Goal: Information Seeking & Learning: Learn about a topic

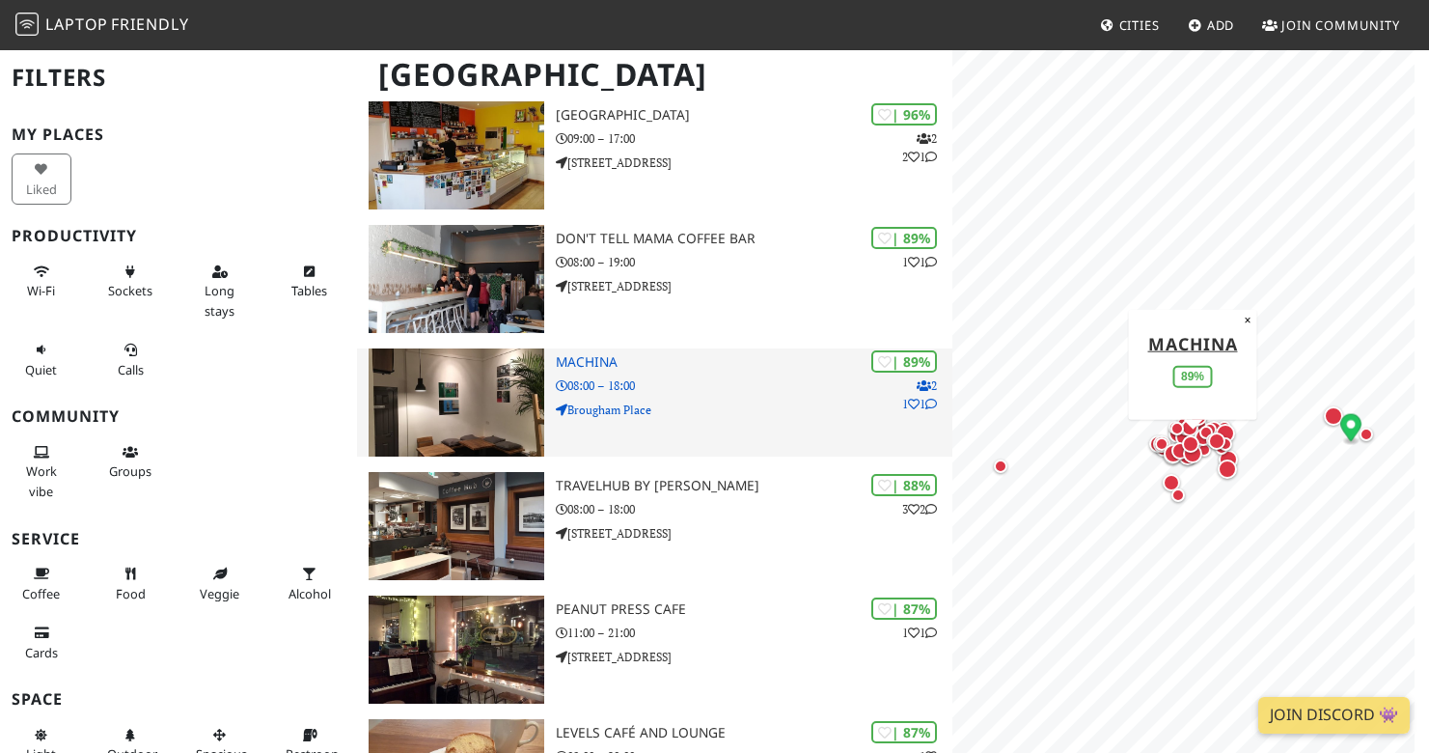
scroll to position [255, 0]
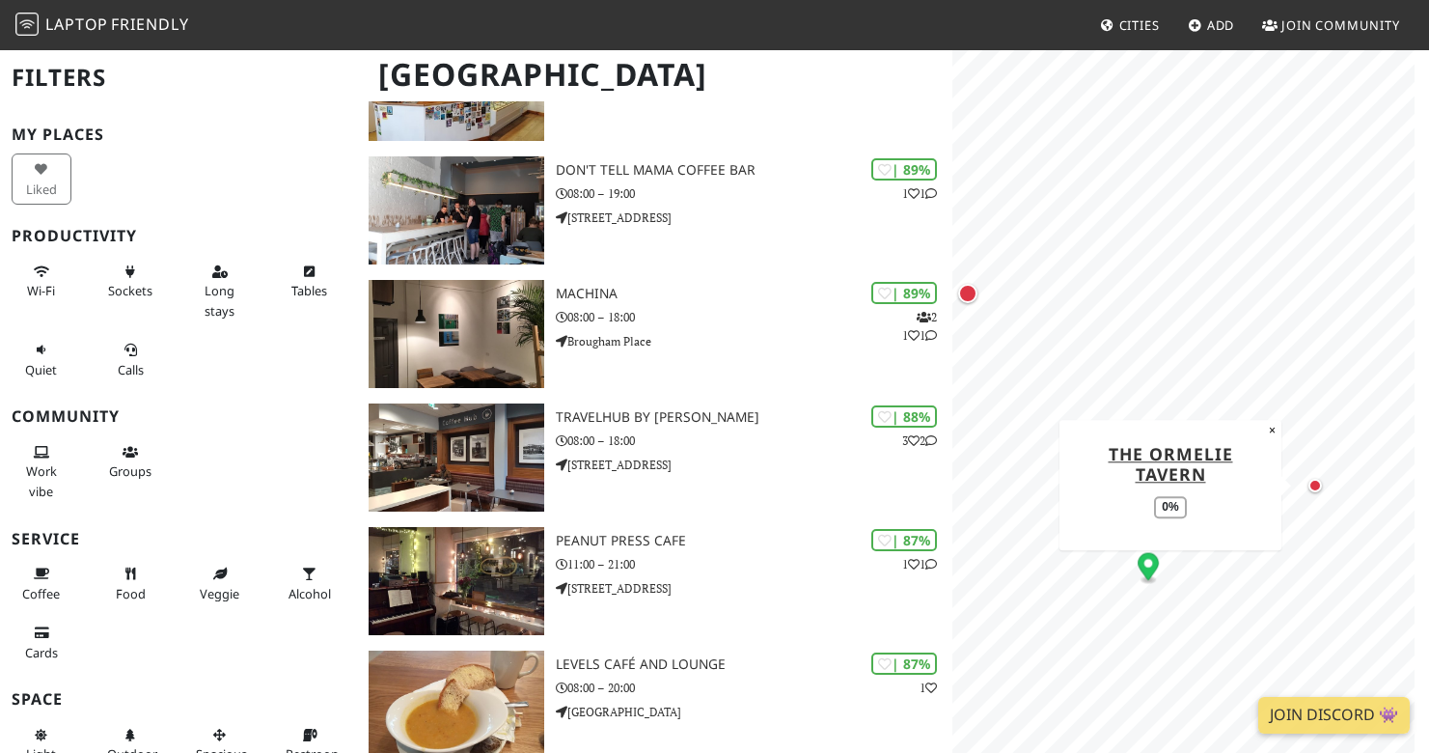
click at [1321, 483] on div "Map marker" at bounding box center [1315, 486] width 14 height 14
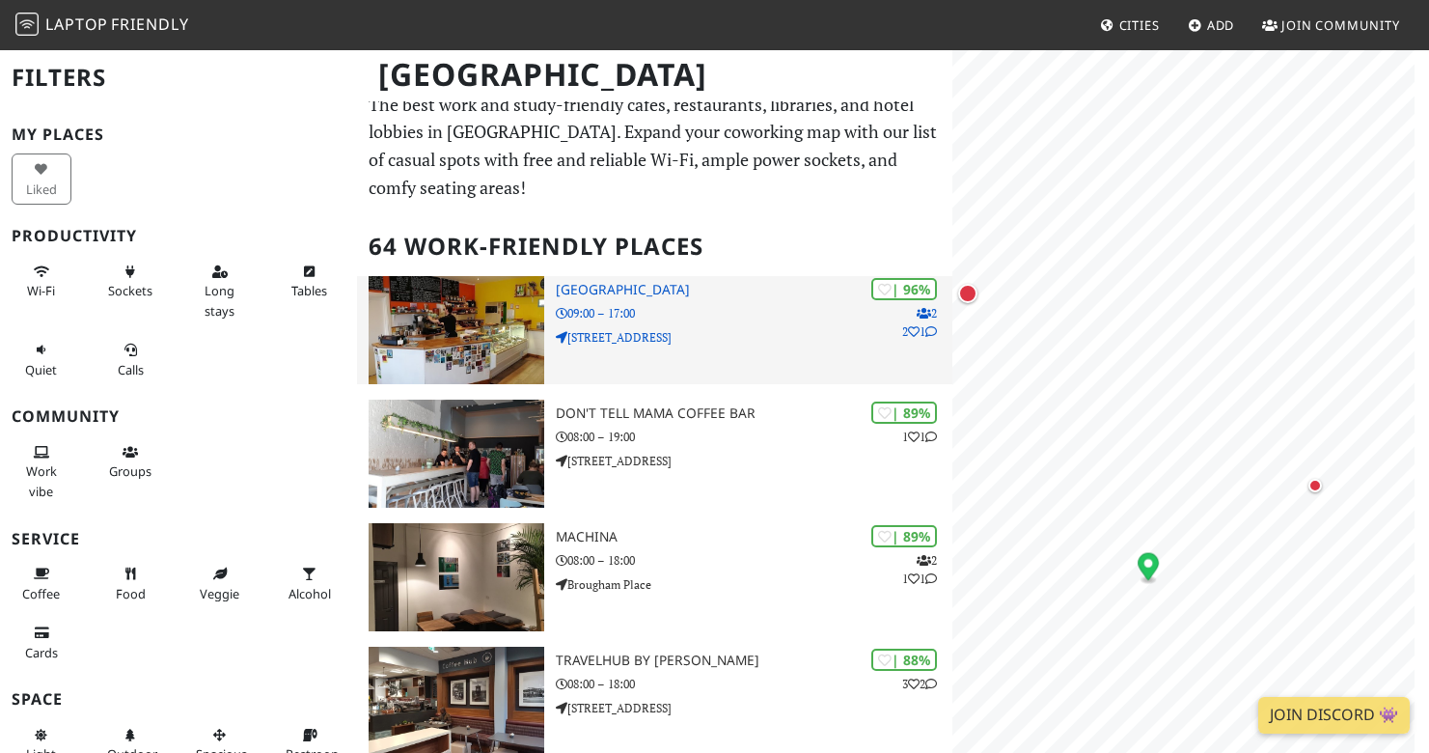
scroll to position [0, 0]
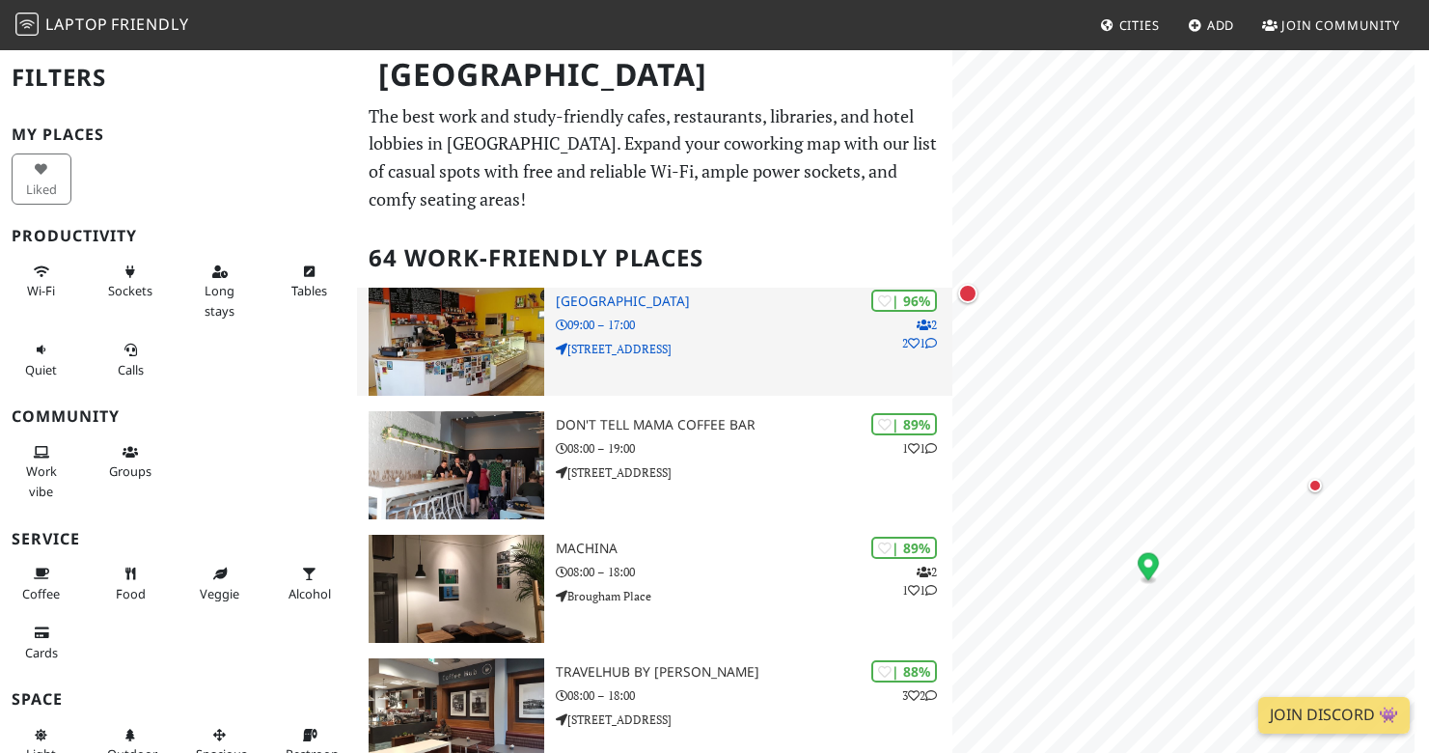
click at [723, 340] on p "19 N Fort St" at bounding box center [754, 349] width 397 height 18
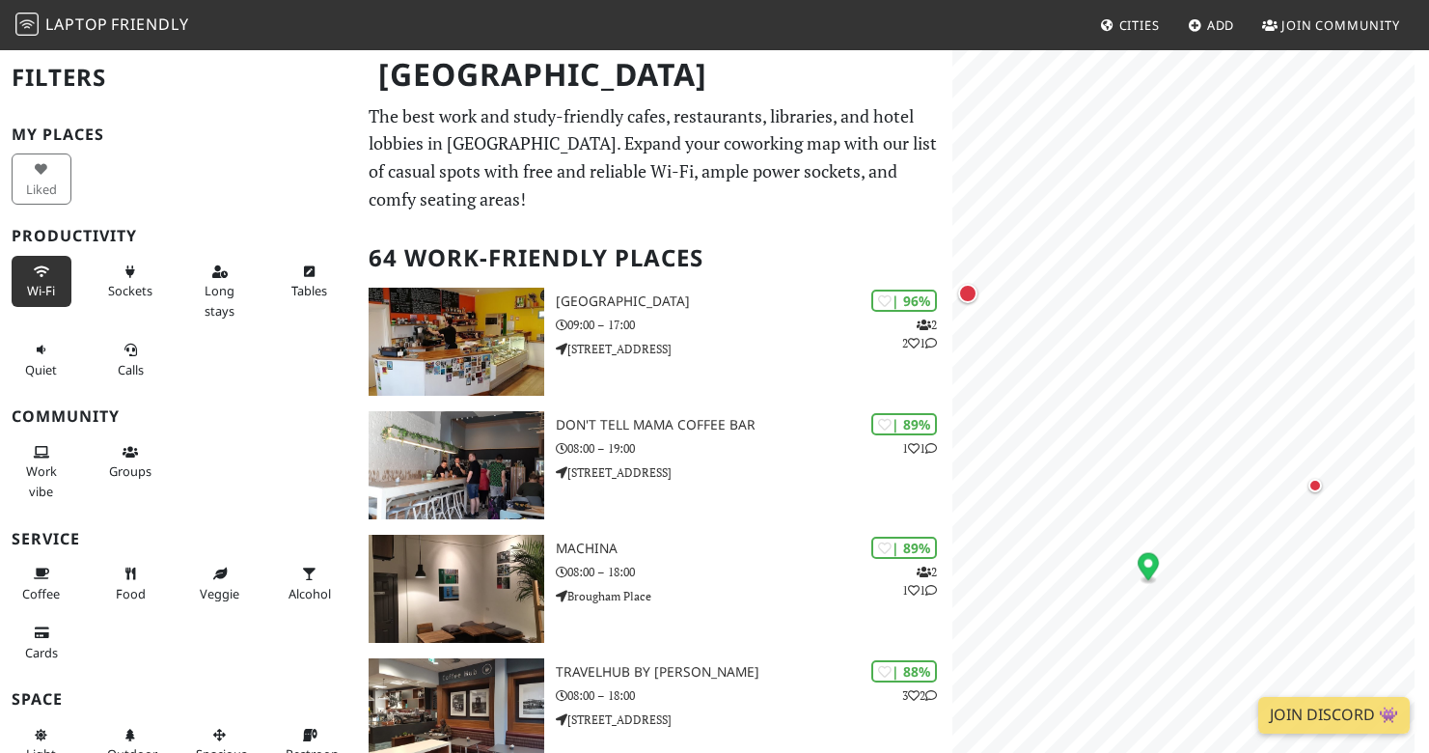
click at [37, 287] on span "Wi-Fi" at bounding box center [41, 290] width 28 height 17
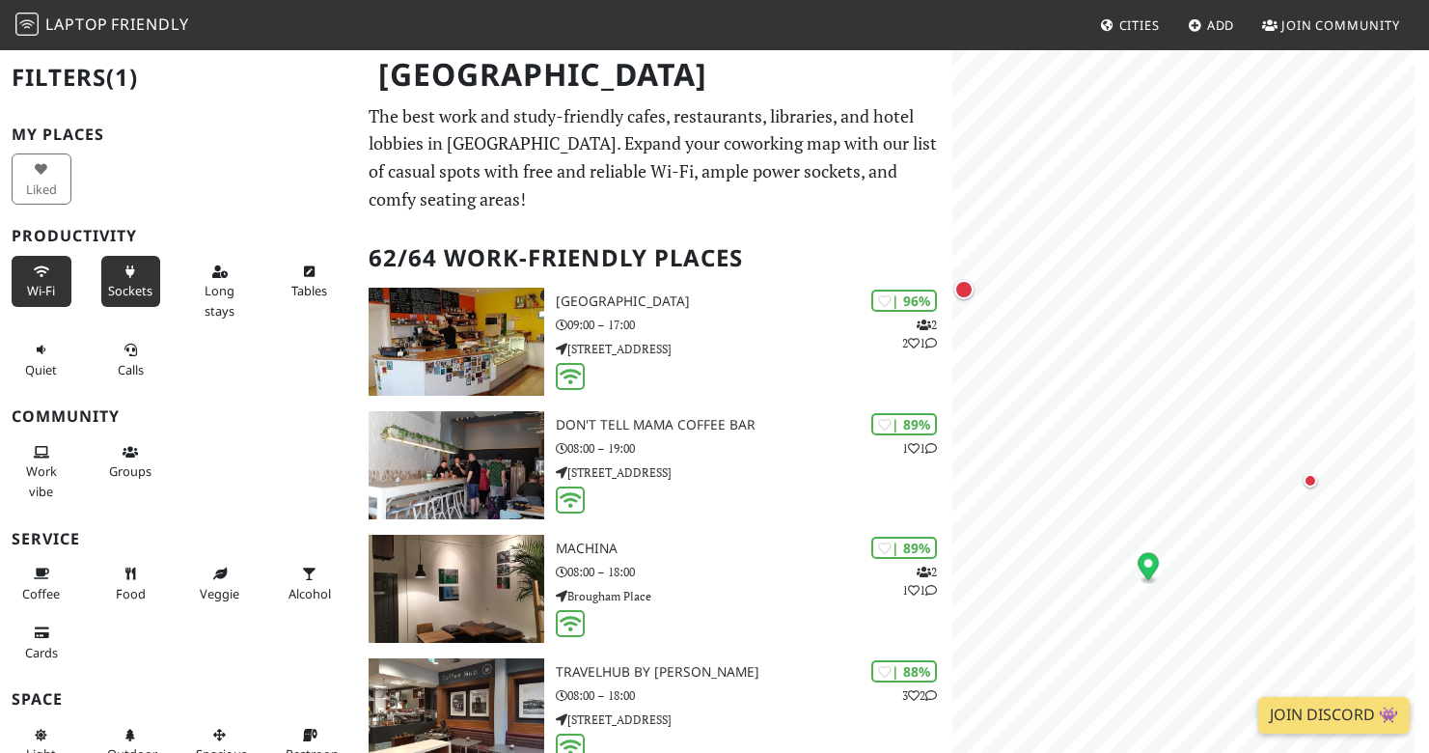
click at [123, 285] on span "Sockets" at bounding box center [130, 290] width 44 height 17
click at [211, 306] on span "Long stays" at bounding box center [220, 300] width 30 height 37
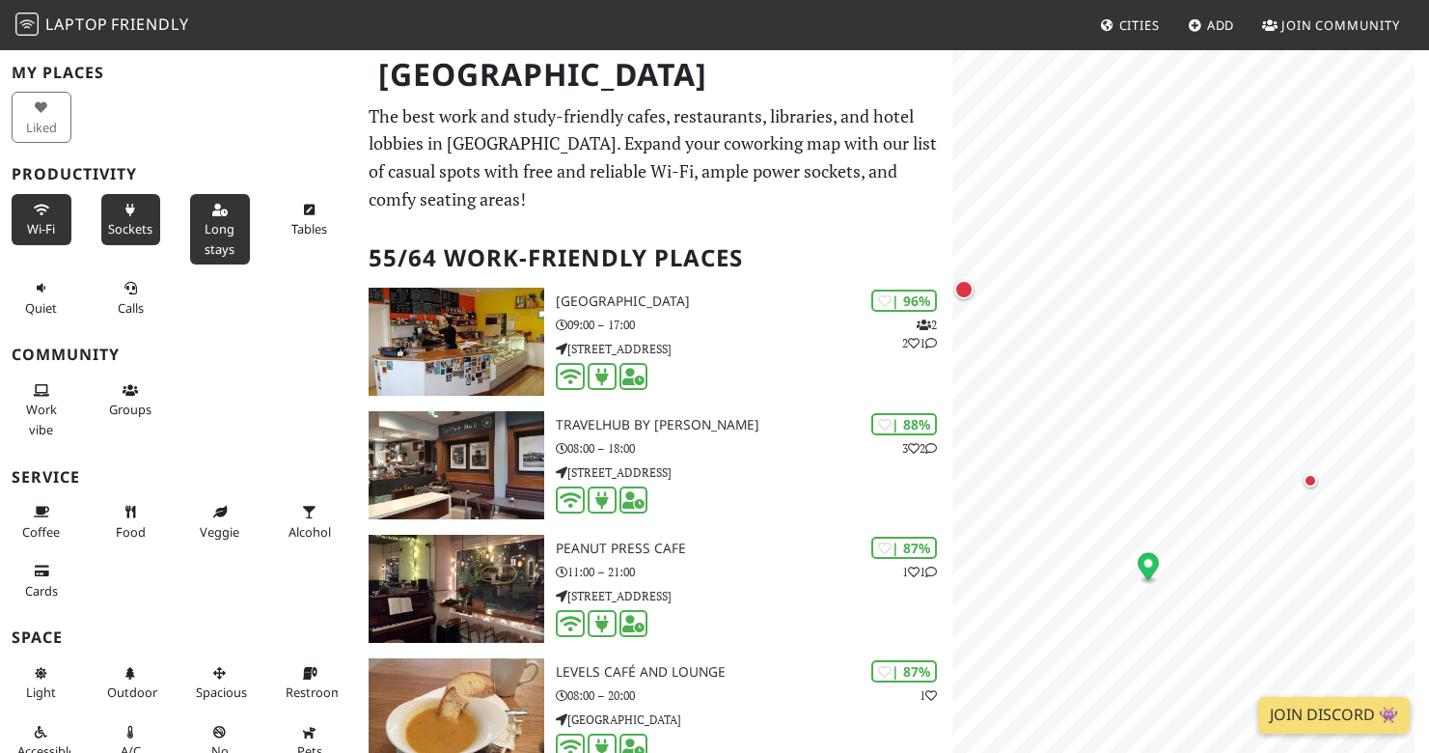
scroll to position [87, 0]
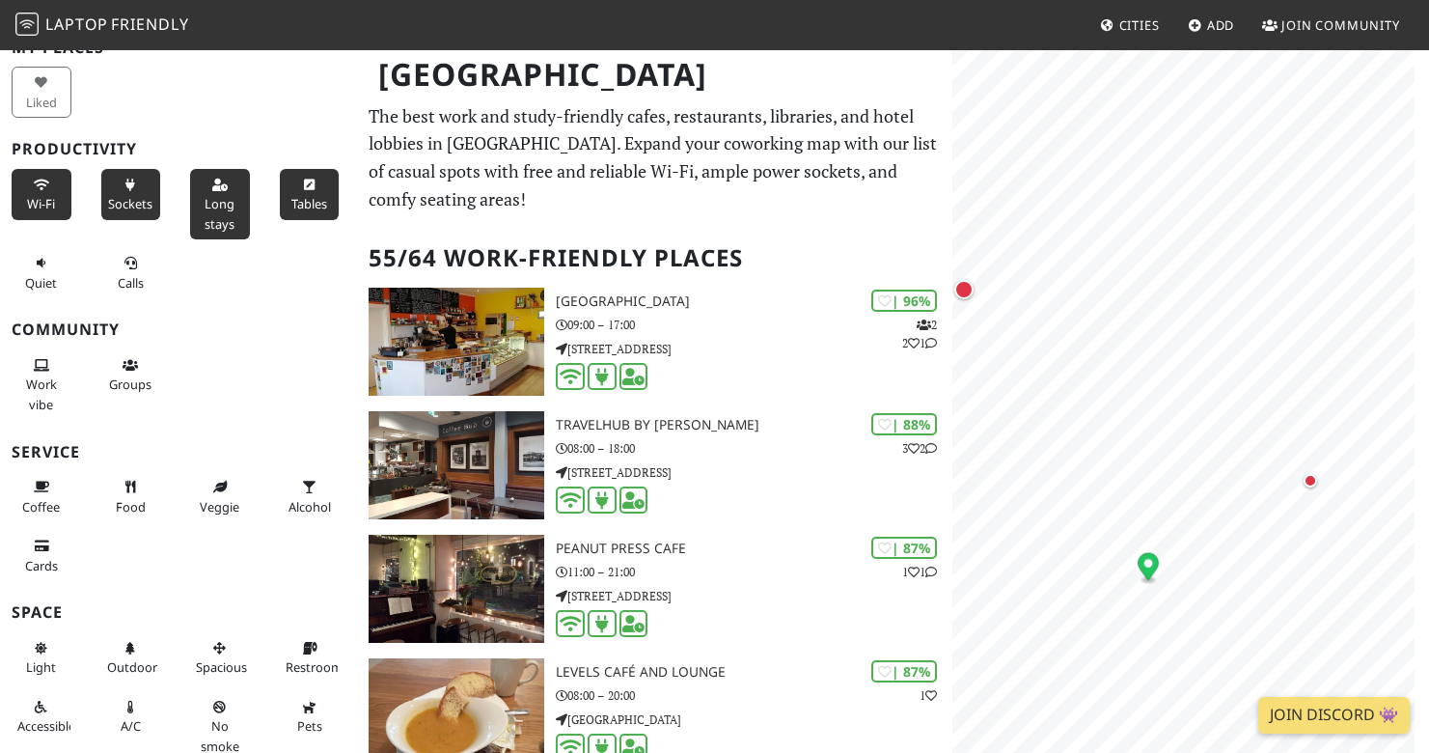
click at [291, 195] on span "Tables" at bounding box center [309, 203] width 36 height 17
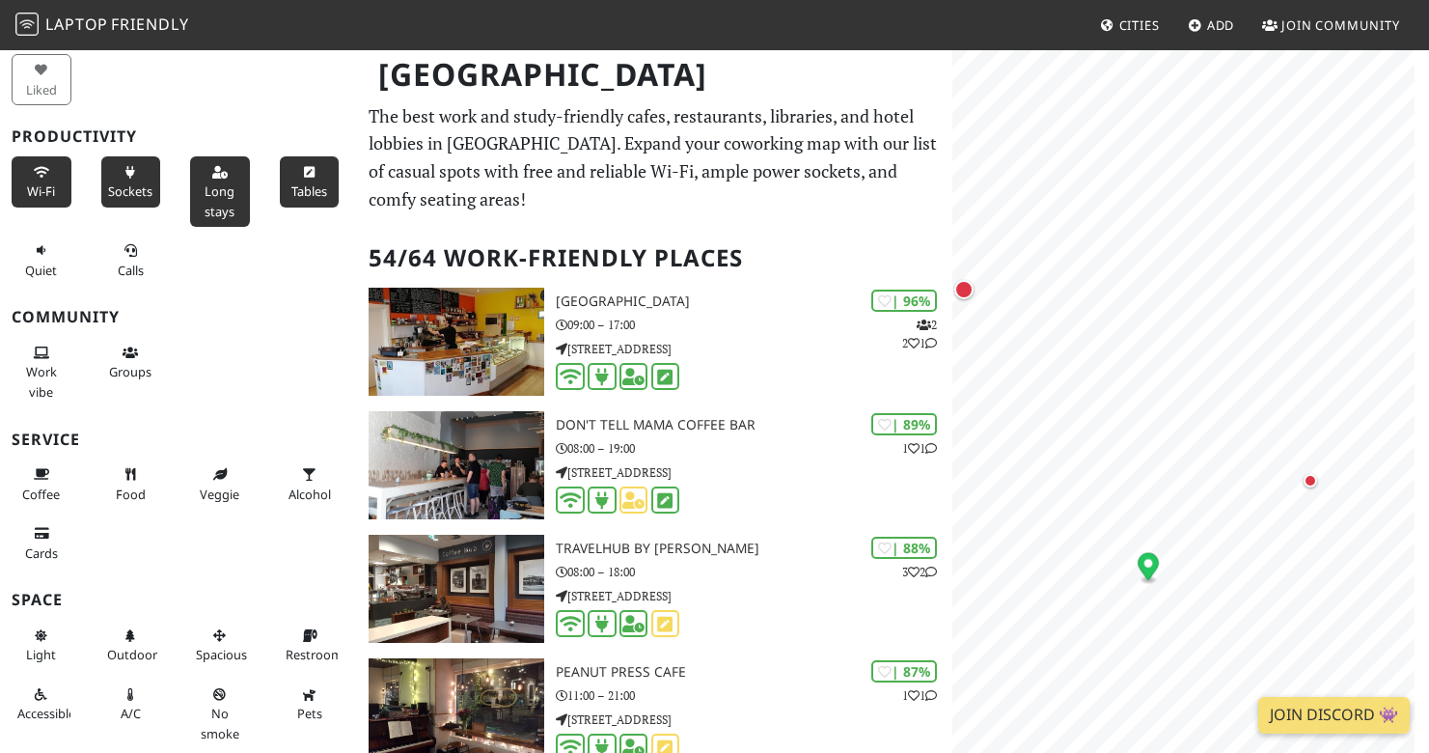
scroll to position [123, 0]
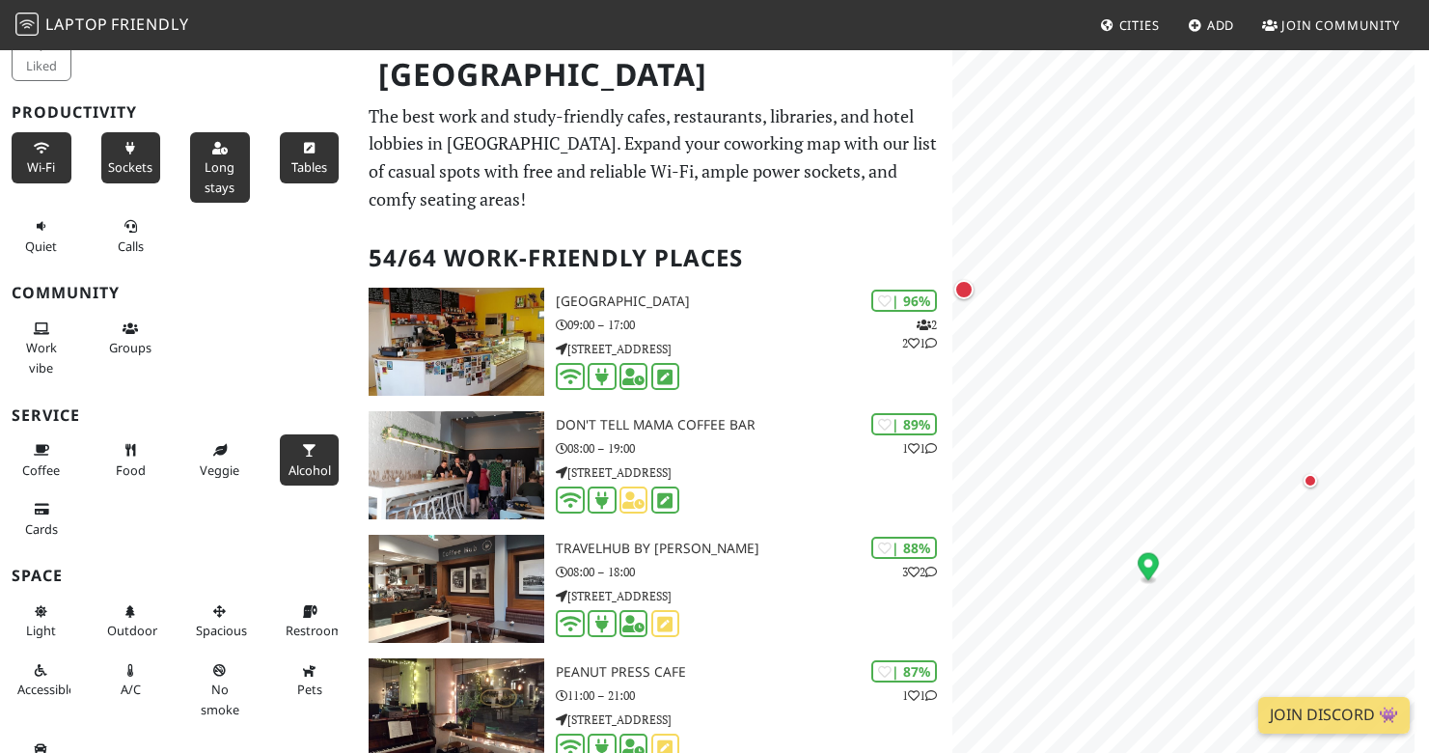
click at [292, 461] on span "Alcohol" at bounding box center [309, 469] width 42 height 17
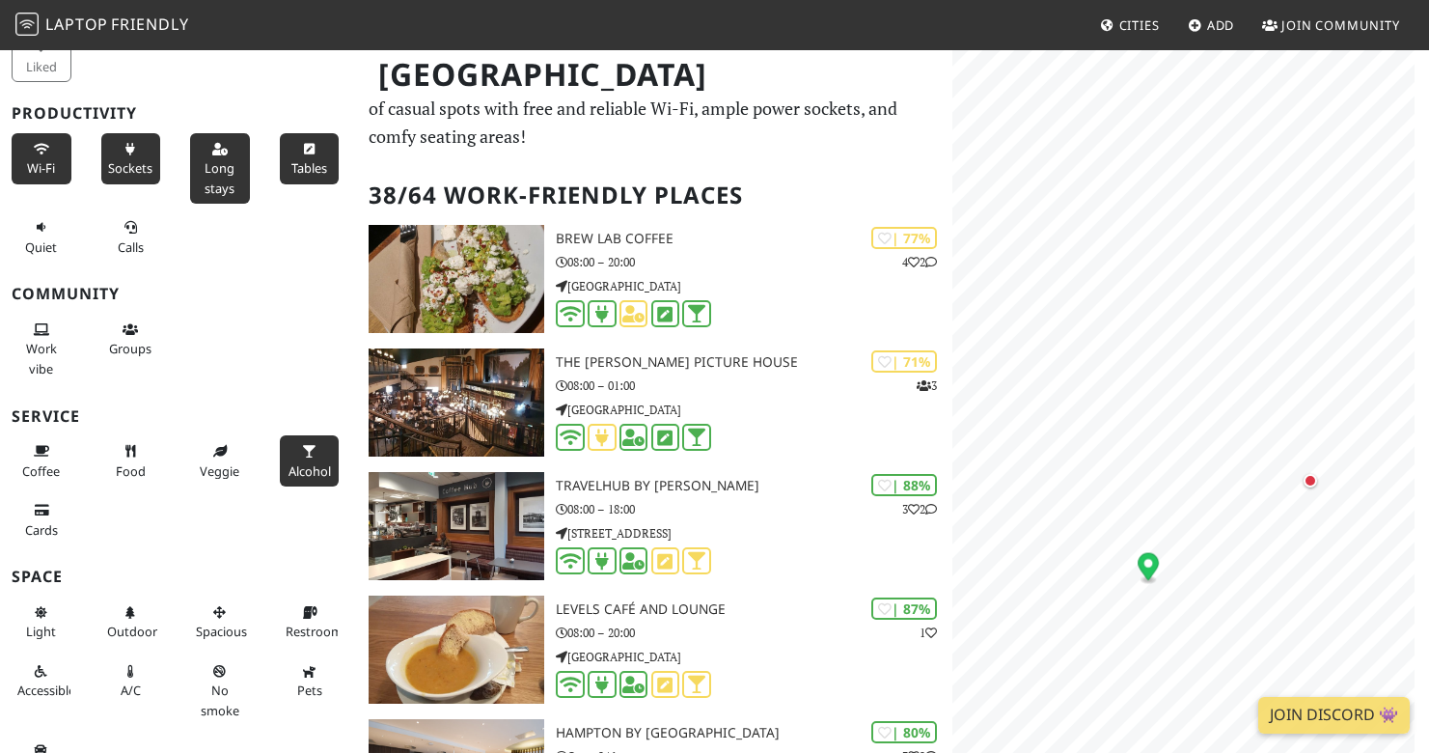
scroll to position [110, 0]
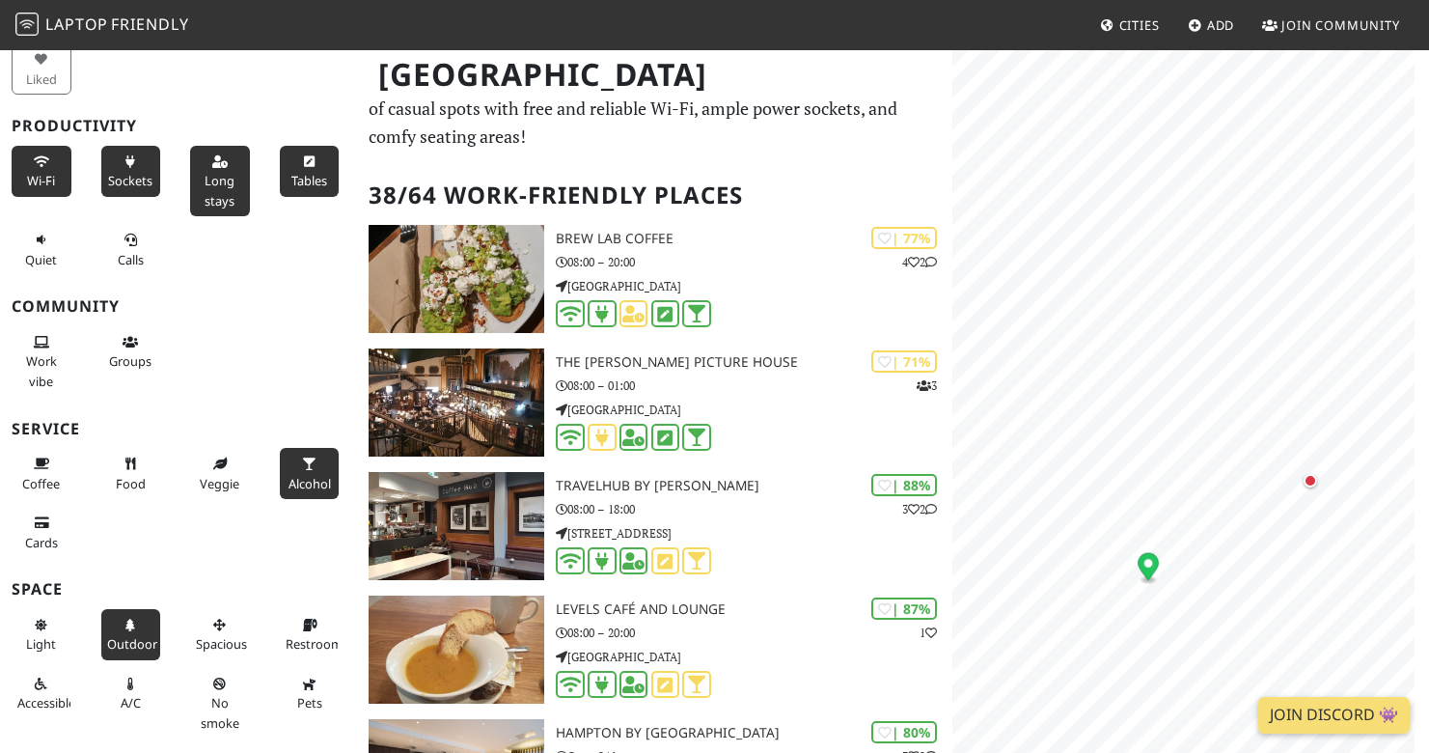
click at [139, 635] on span "Outdoor" at bounding box center [132, 643] width 50 height 17
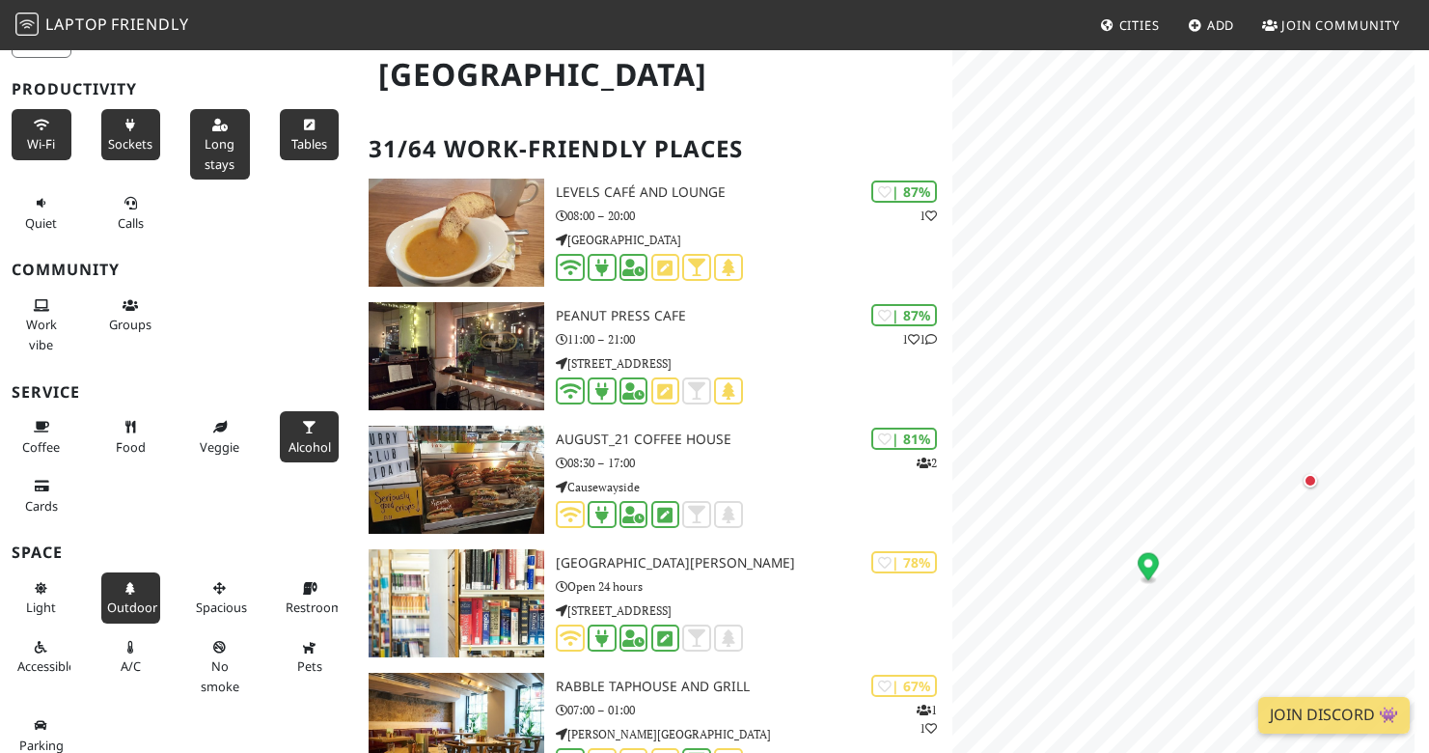
scroll to position [105, 0]
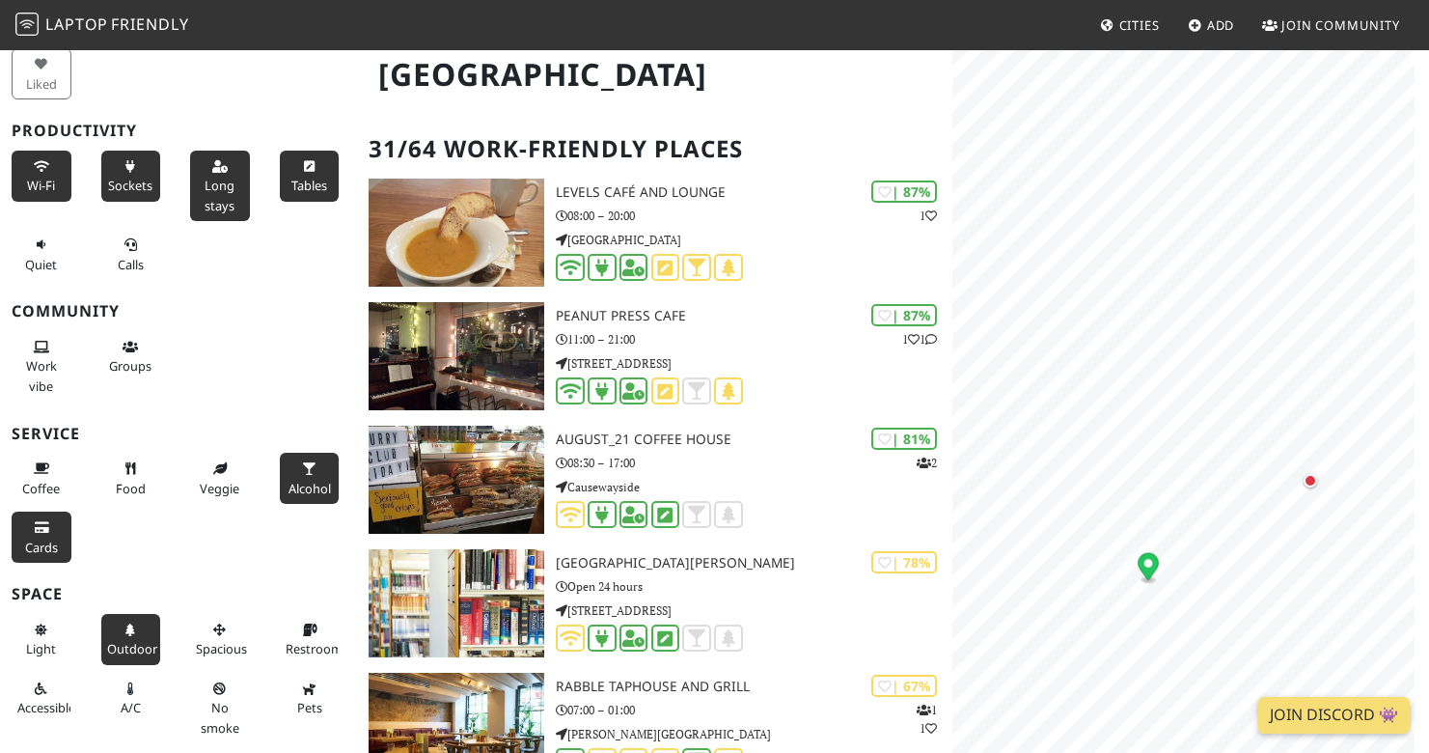
click at [23, 522] on button "Cards" at bounding box center [42, 536] width 60 height 51
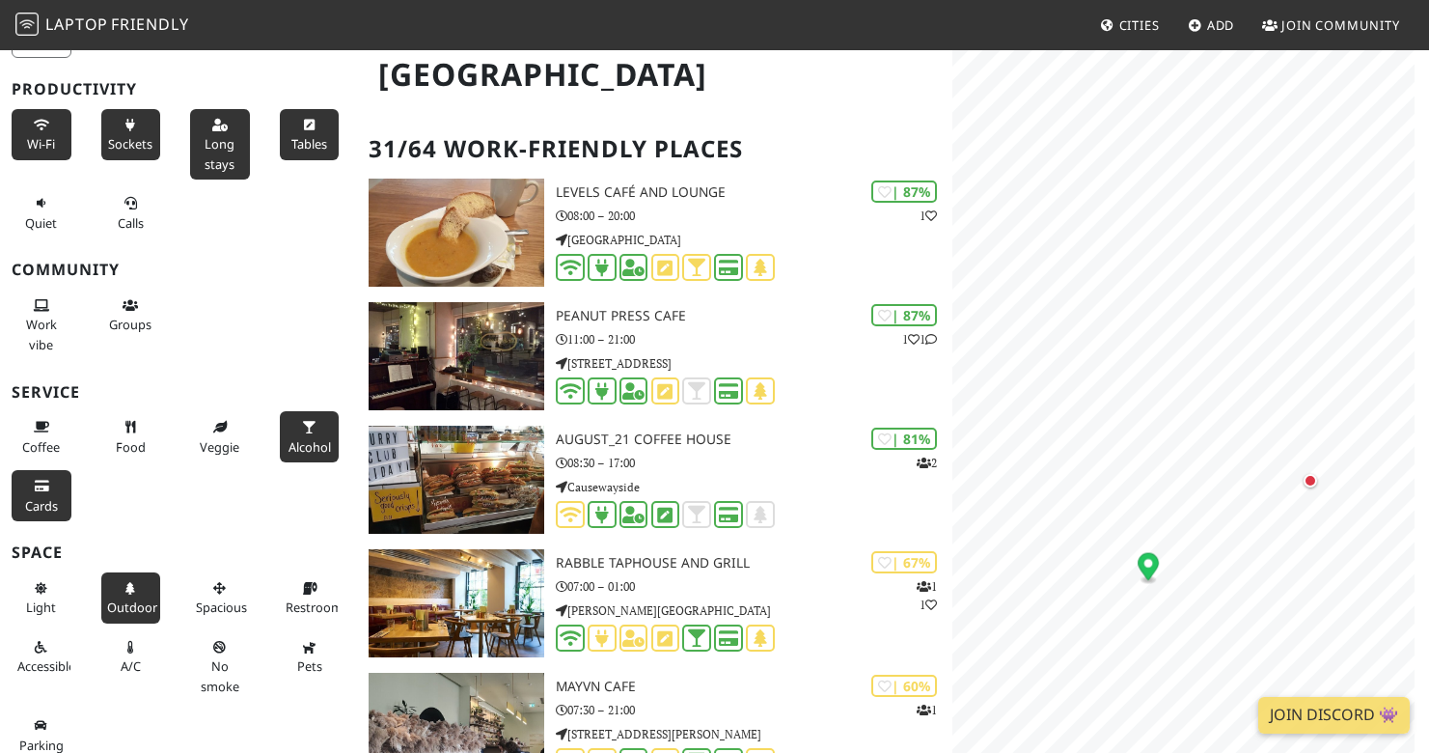
scroll to position [122, 0]
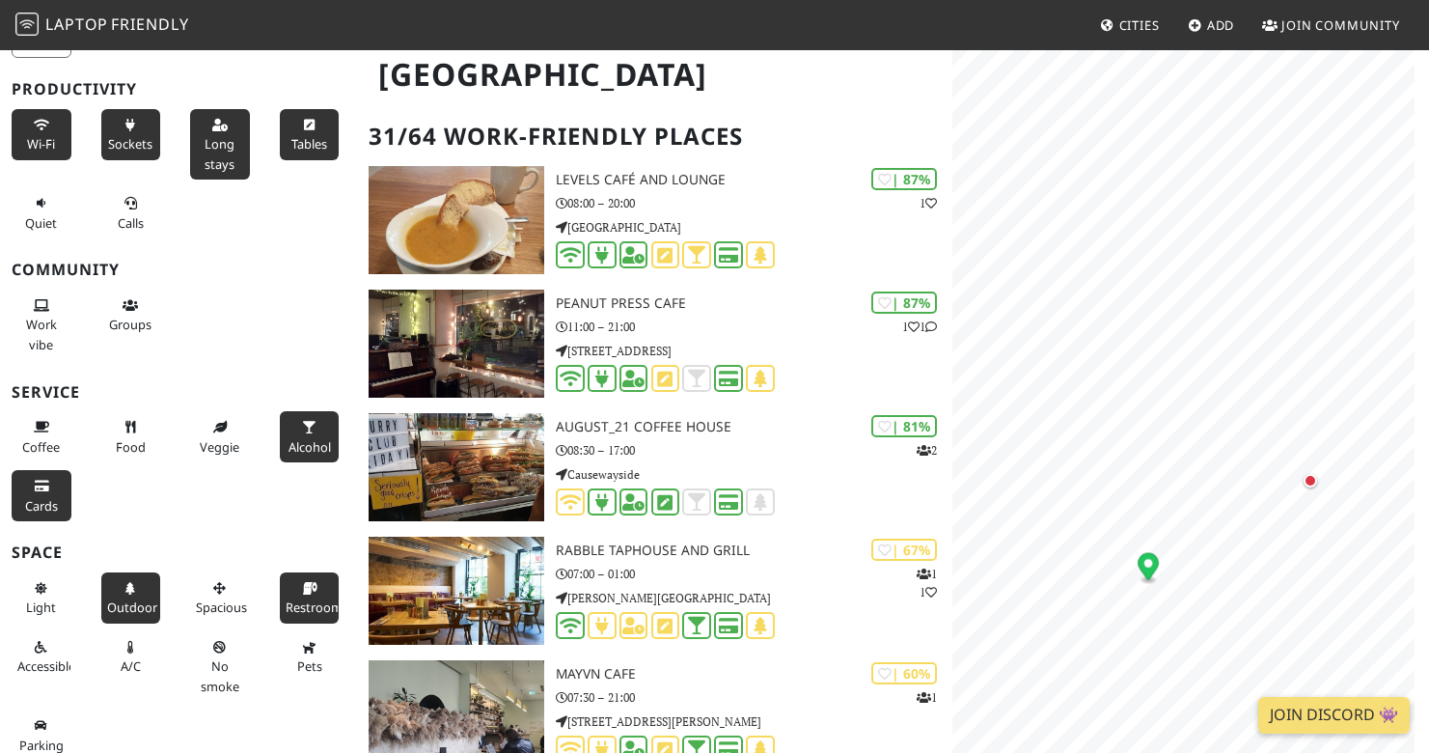
click at [304, 587] on button "Restroom" at bounding box center [310, 597] width 60 height 51
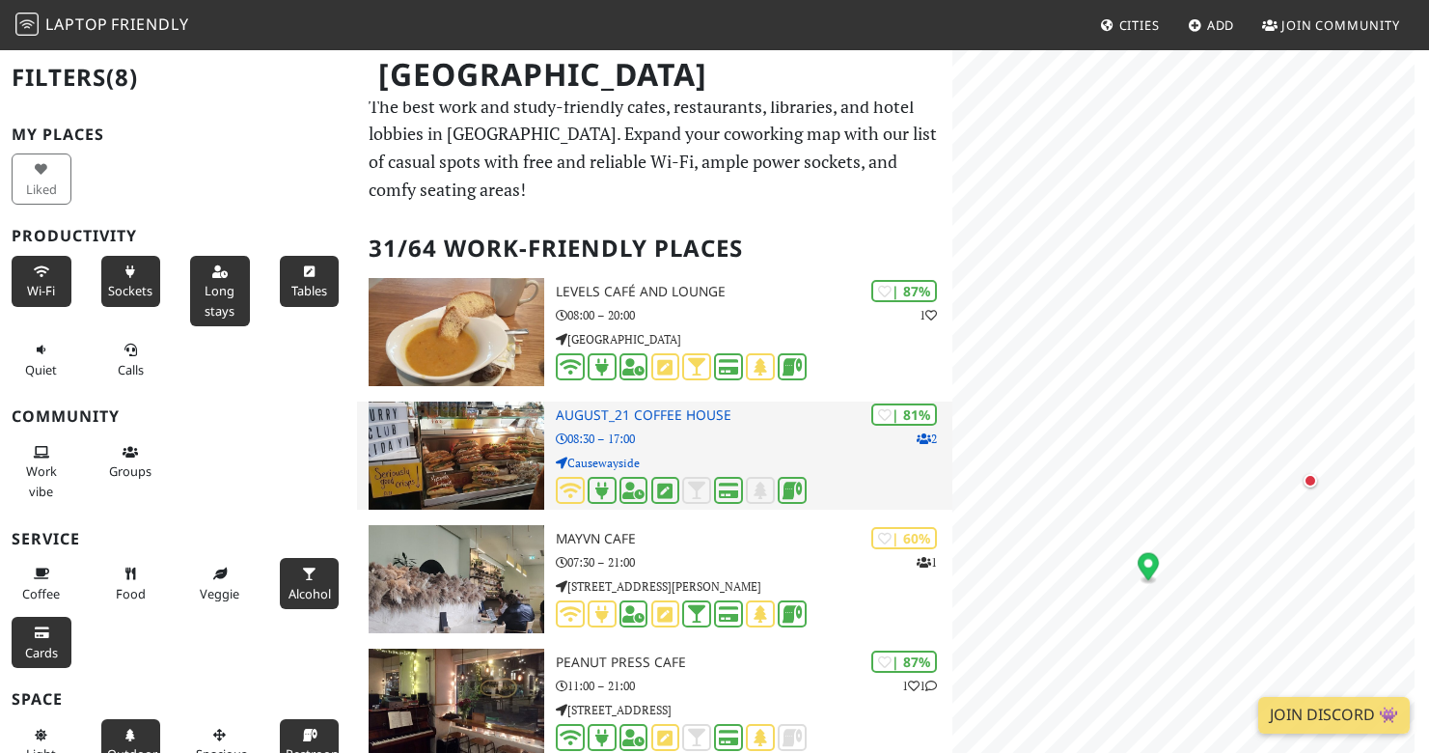
scroll to position [0, 0]
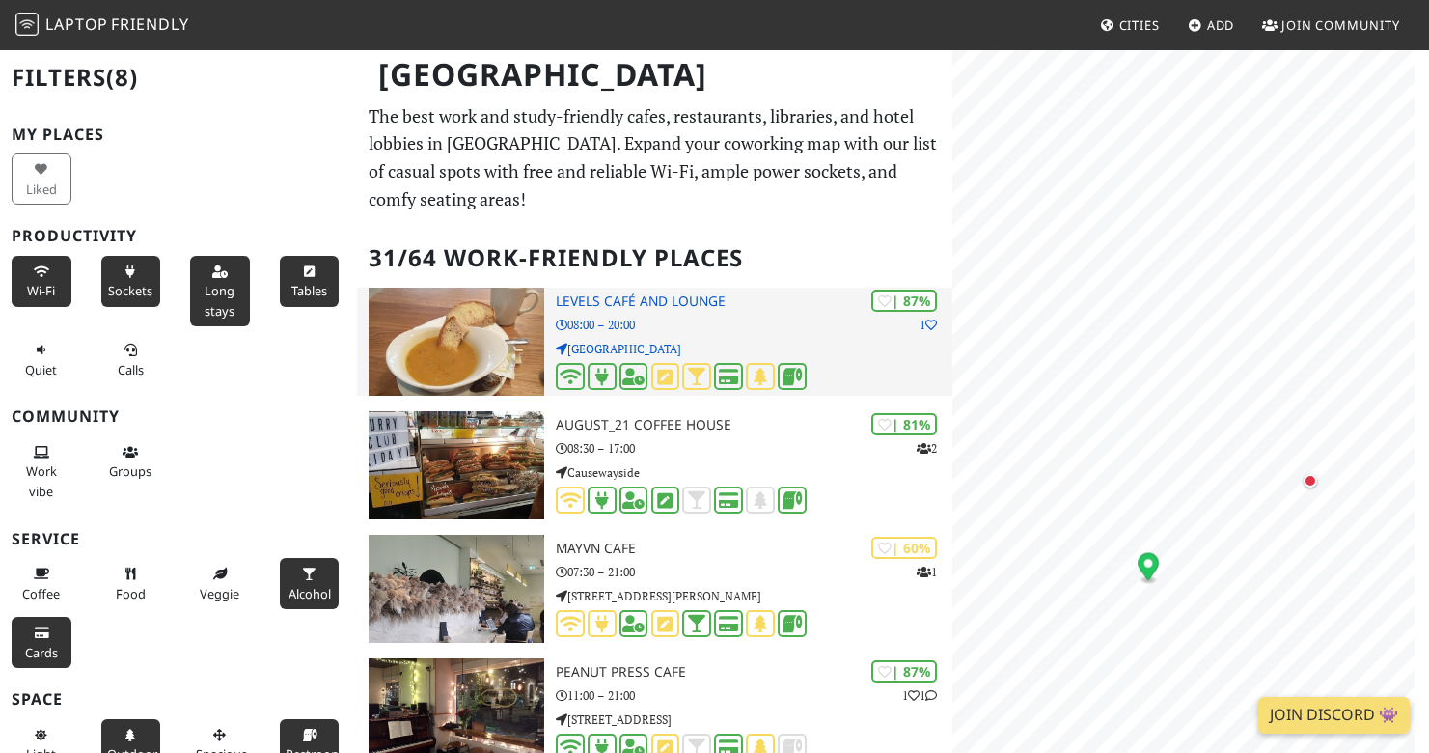
click at [770, 340] on p "Holyrood Road" at bounding box center [754, 349] width 397 height 18
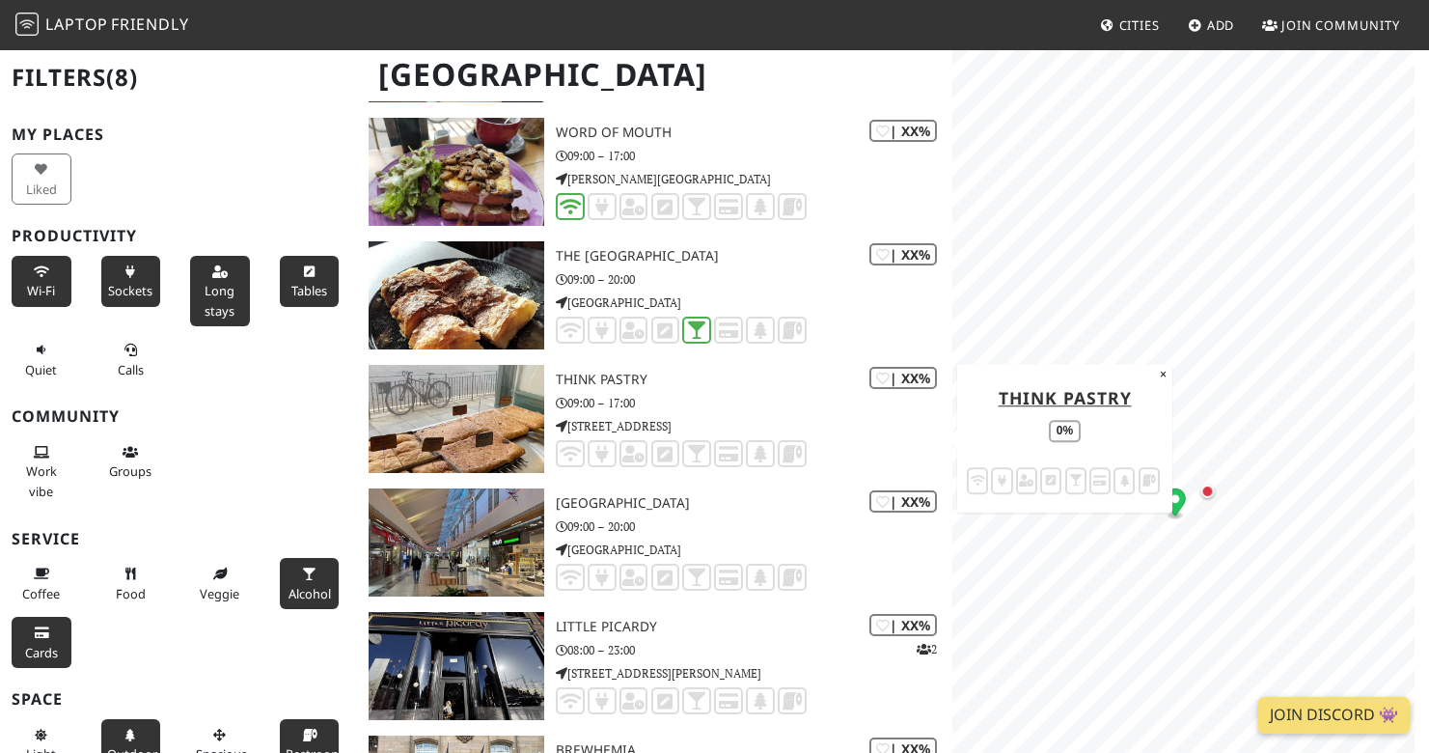
scroll to position [2365, 0]
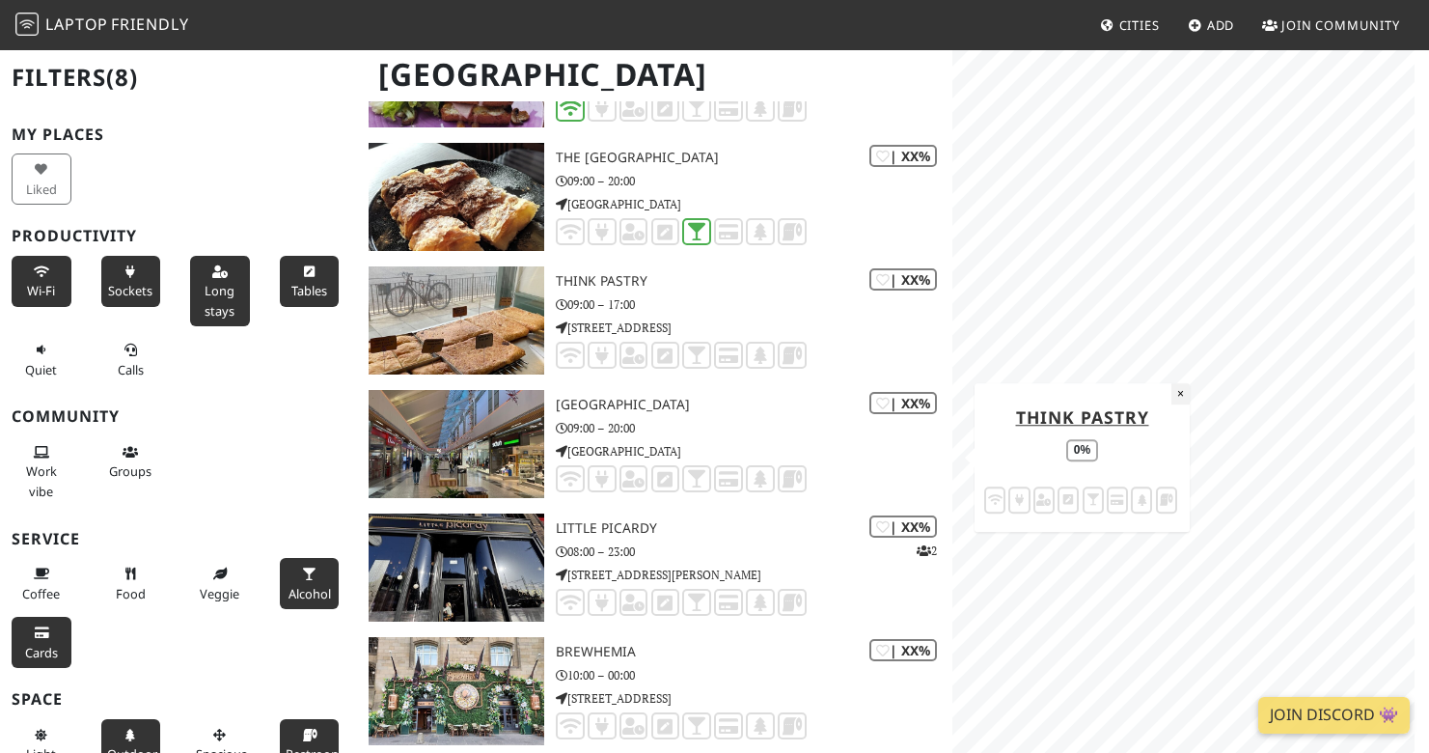
click at [1178, 393] on button "×" at bounding box center [1180, 393] width 18 height 21
drag, startPoint x: 1345, startPoint y: 457, endPoint x: 1127, endPoint y: 504, distance: 222.9
click at [1127, 505] on icon "Map marker" at bounding box center [1123, 490] width 21 height 32
click at [1150, 485] on div "Map marker" at bounding box center [1147, 488] width 23 height 23
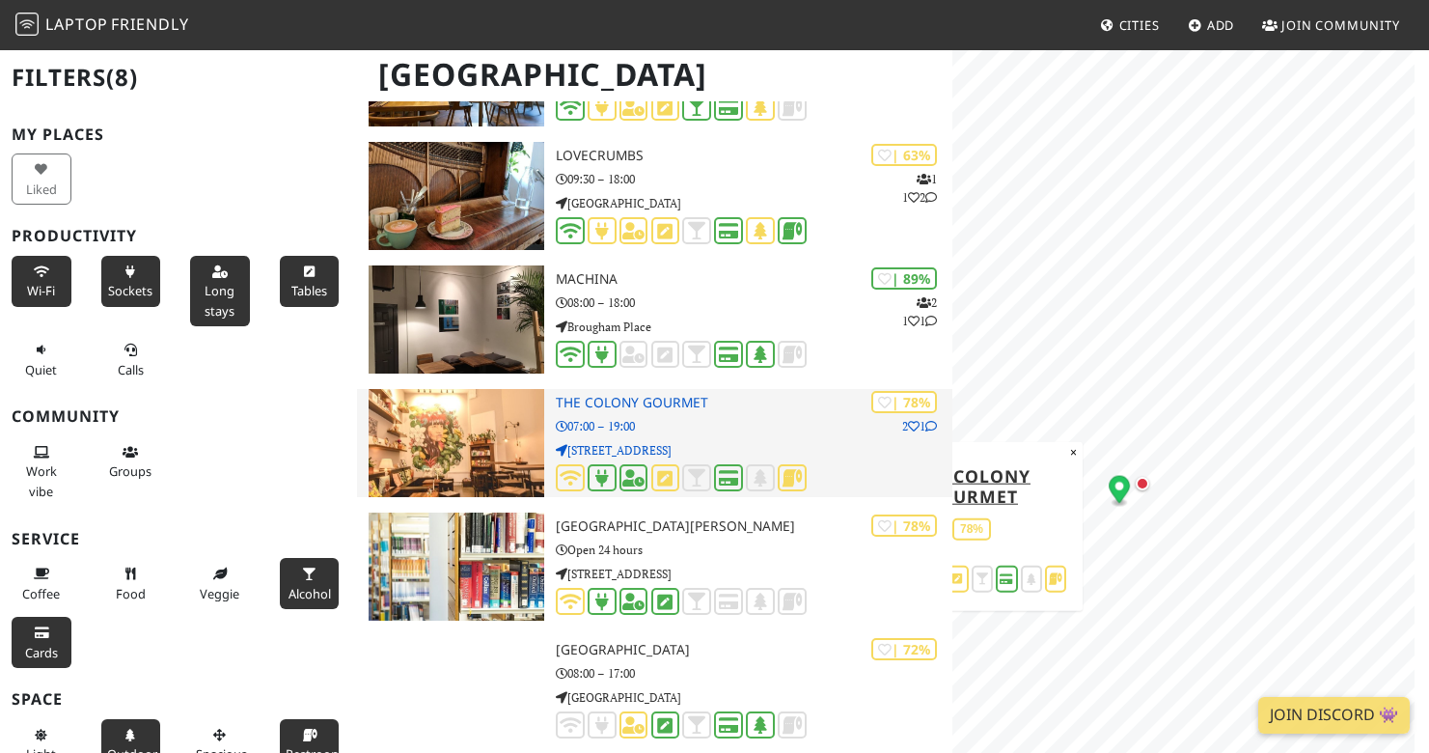
scroll to position [775, 0]
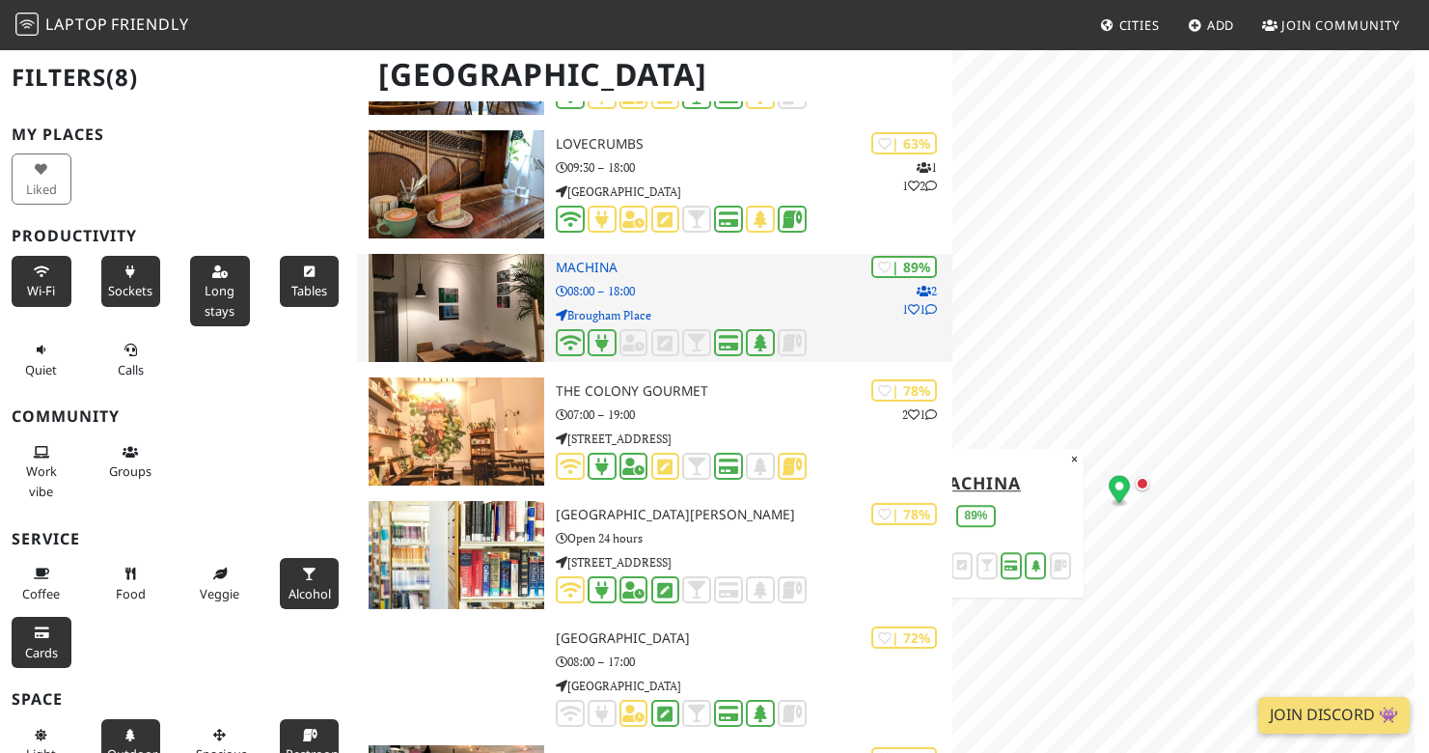
click at [695, 286] on p "08:00 – 18:00" at bounding box center [754, 291] width 397 height 18
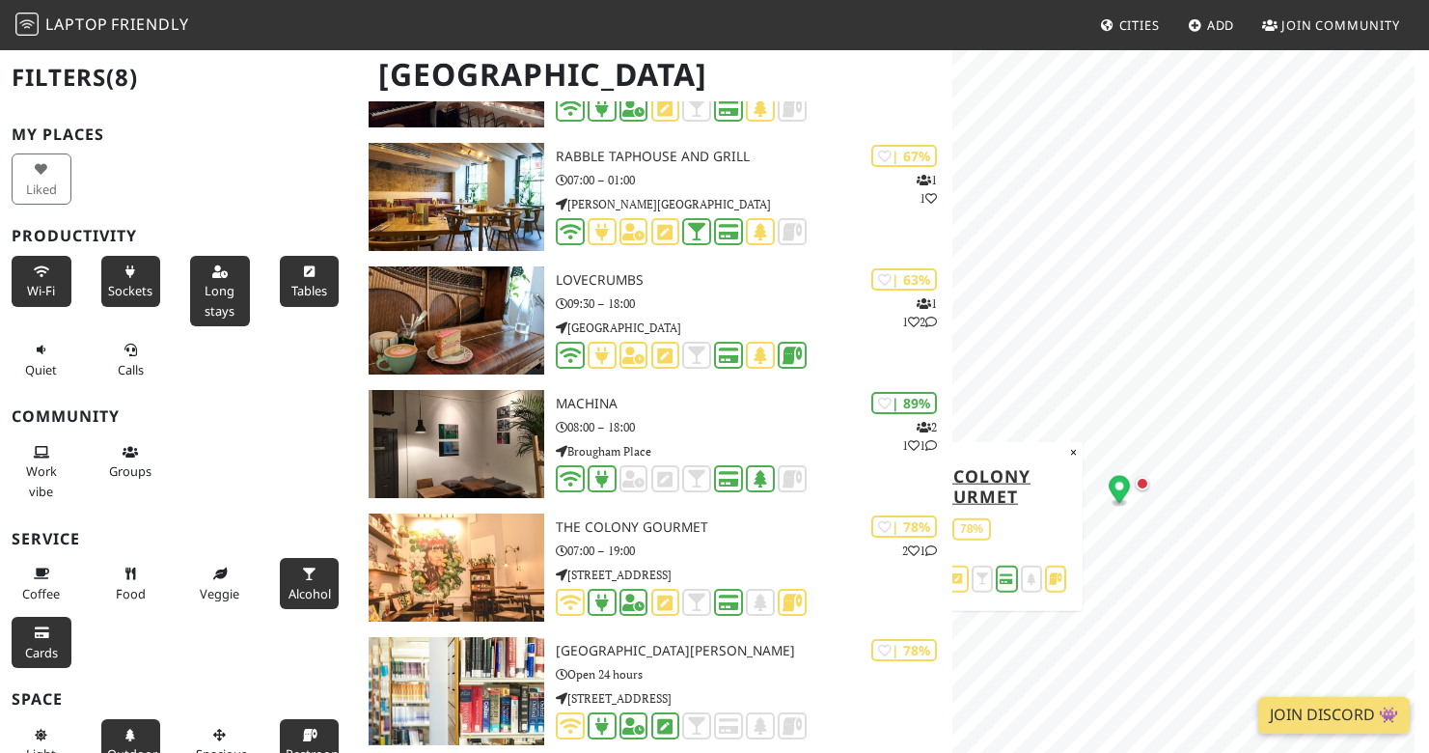
scroll to position [0, 0]
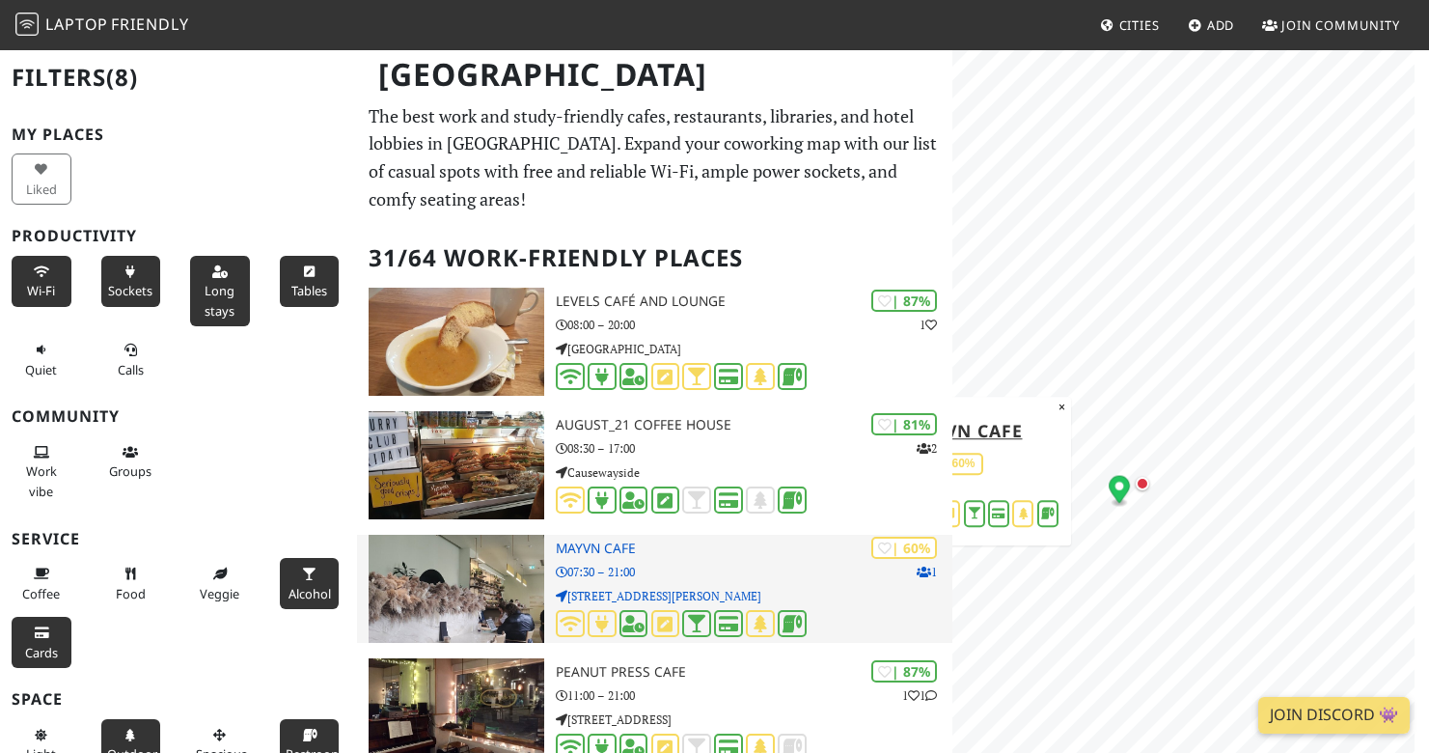
click at [726, 548] on h3 "Mayvn Cafe" at bounding box center [754, 548] width 397 height 16
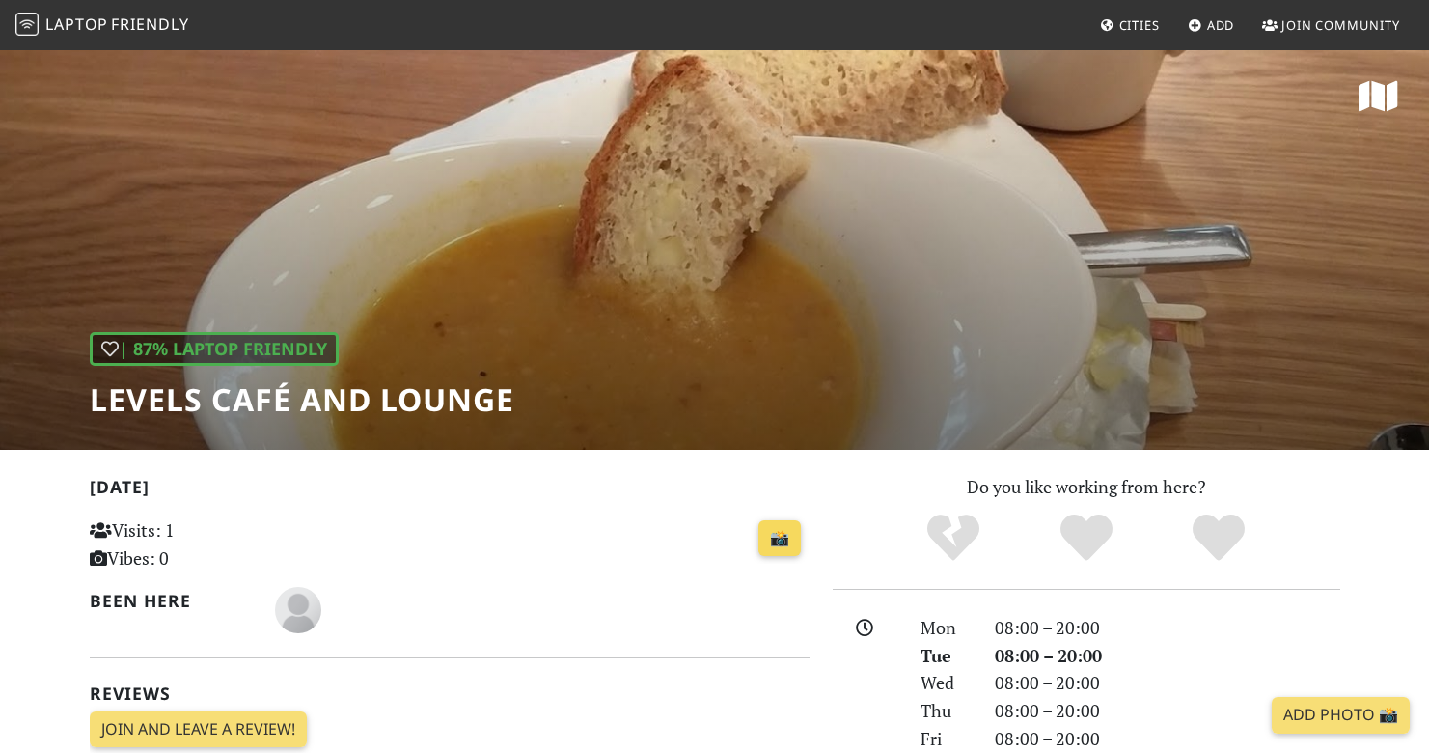
click at [791, 542] on link "📸" at bounding box center [779, 538] width 42 height 37
click at [1366, 105] on icon at bounding box center [1378, 96] width 40 height 35
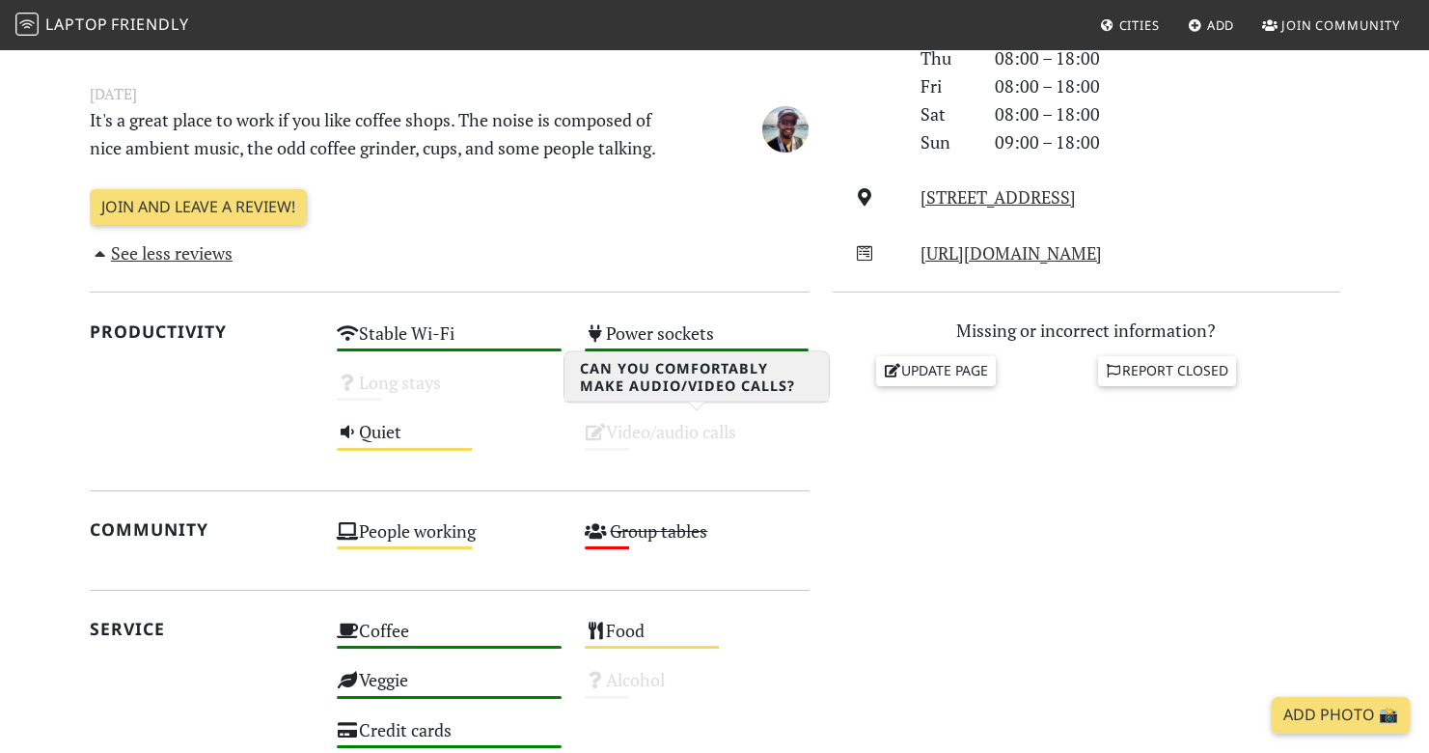
scroll to position [963, 0]
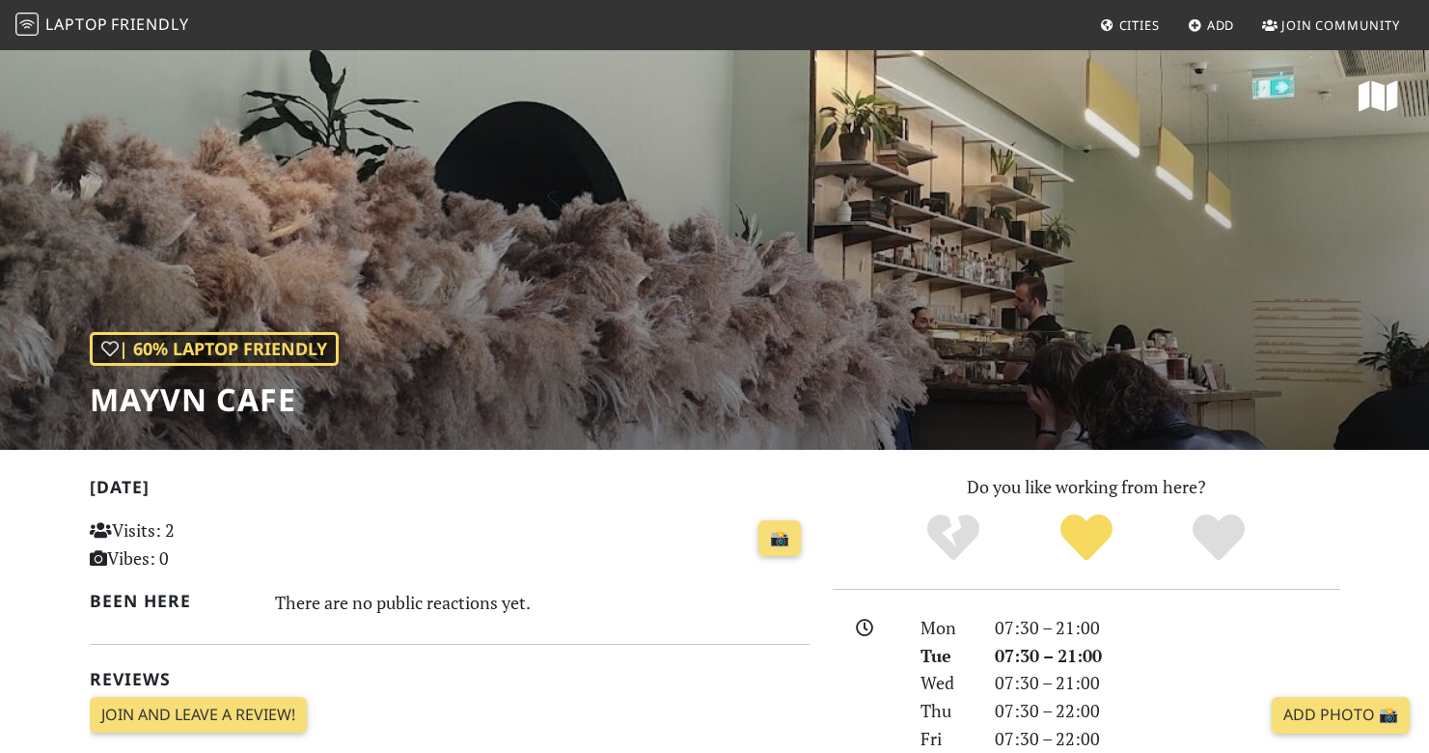
click at [1353, 107] on div "| 60% Laptop Friendly Mayvn Cafe" at bounding box center [714, 248] width 1429 height 401
click at [1397, 96] on icon at bounding box center [1378, 96] width 40 height 35
